Goal: Task Accomplishment & Management: Use online tool/utility

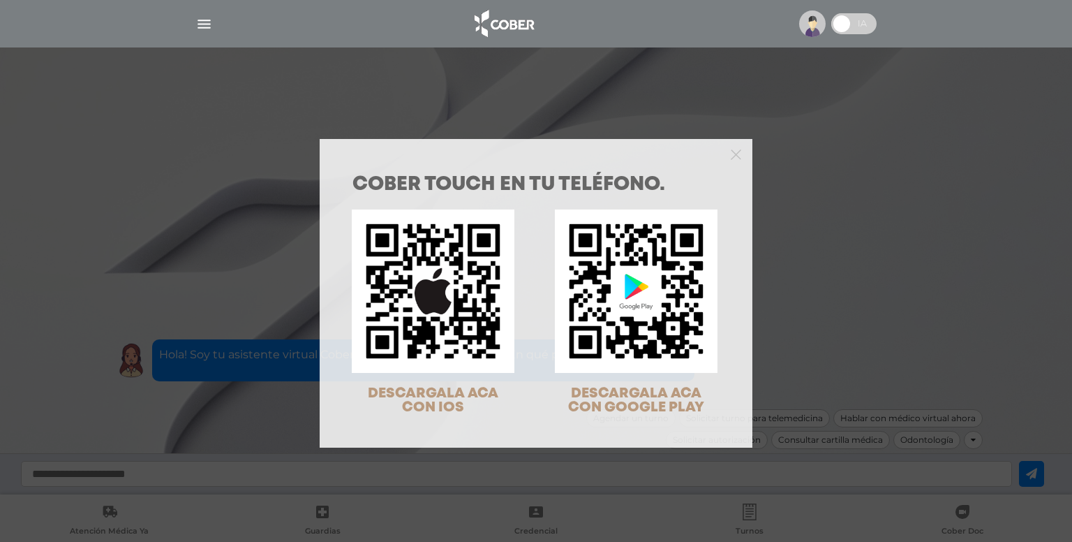
click at [769, 137] on div "COBER TOUCH en tu teléfono. DESCARGALA ACA CON IOS DESCARGALA ACA CON GOOGLE PL…" at bounding box center [536, 271] width 1072 height 542
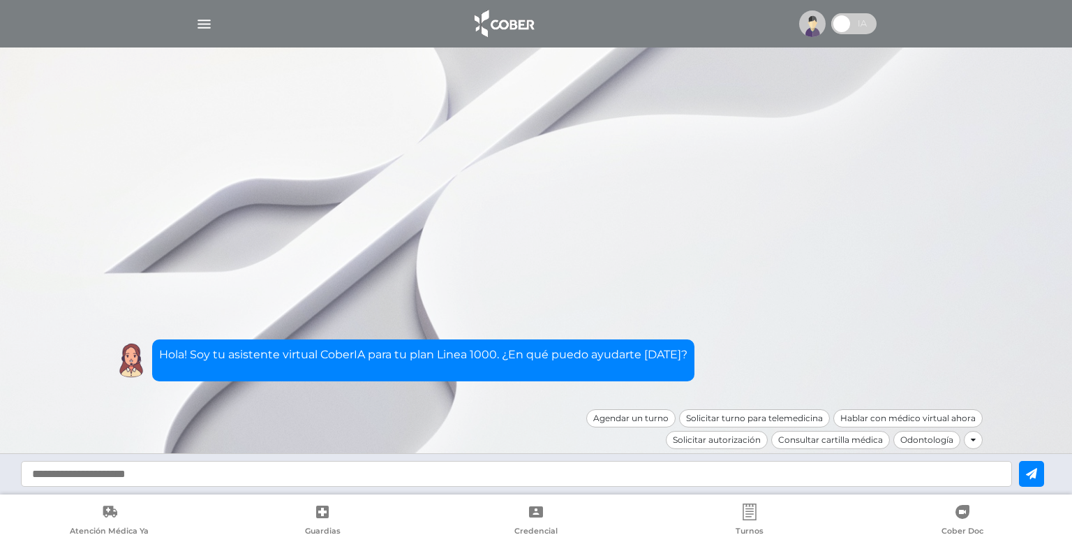
click at [208, 23] on img "button" at bounding box center [203, 23] width 17 height 17
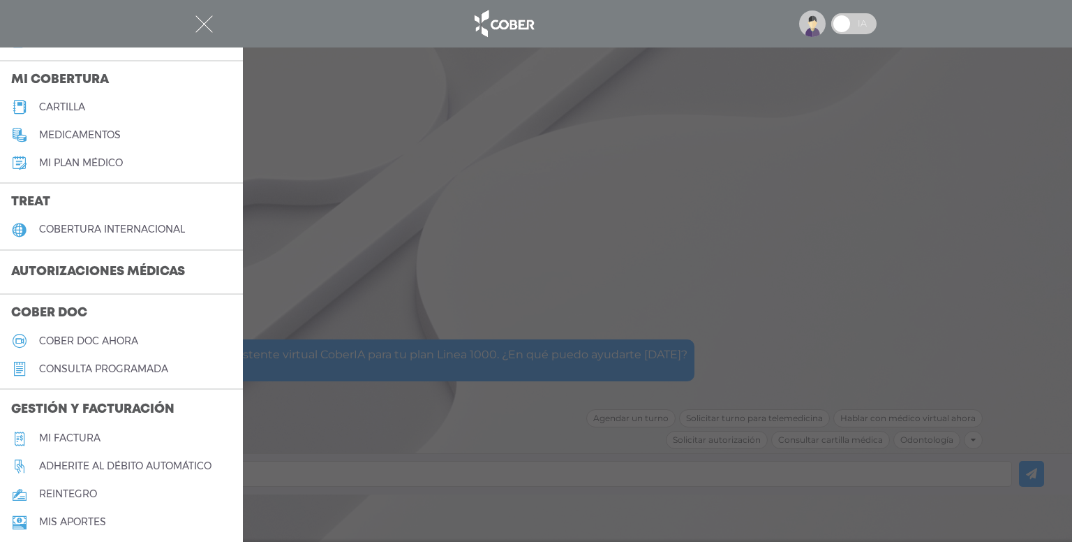
scroll to position [163, 0]
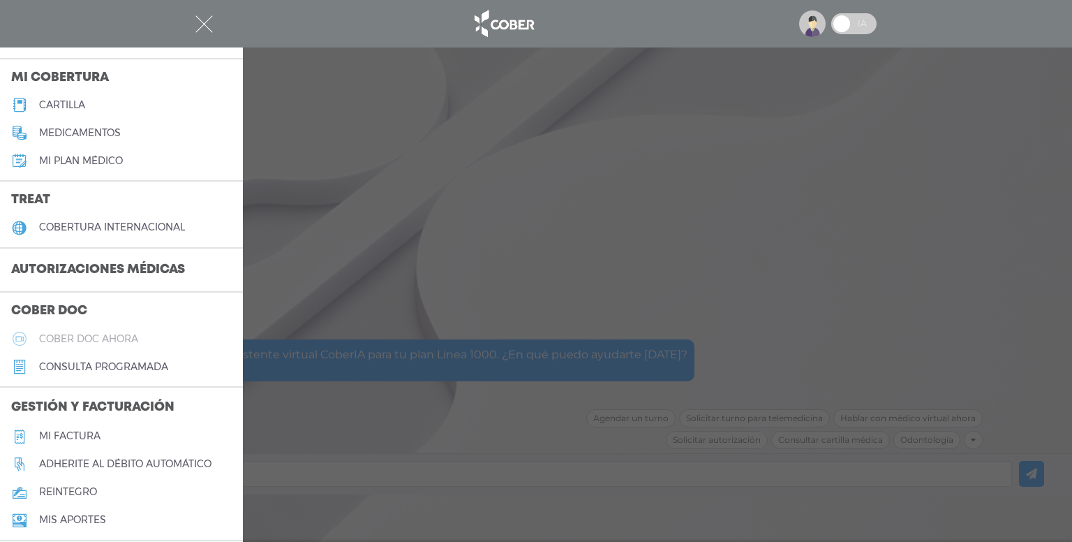
click at [112, 334] on h5 "Cober doc ahora" at bounding box center [88, 339] width 99 height 12
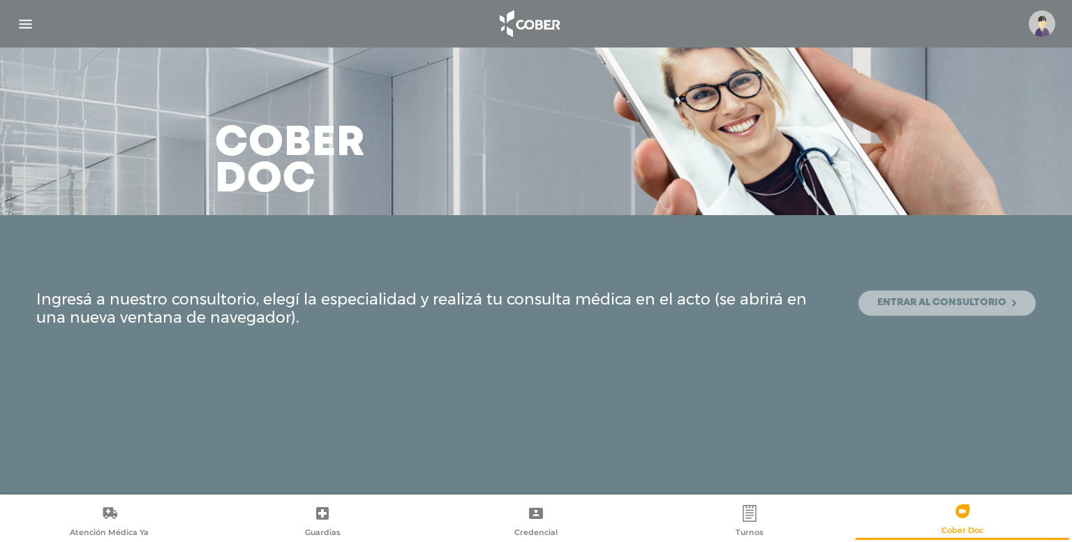
click at [946, 307] on link "Entrar al consultorio" at bounding box center [947, 302] width 177 height 25
